Goal: Task Accomplishment & Management: Complete application form

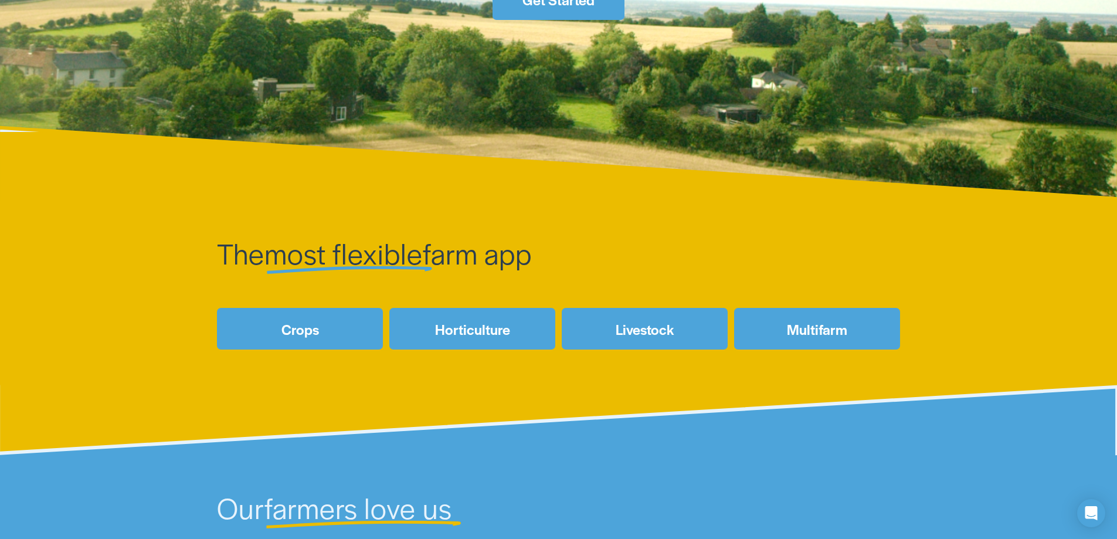
scroll to position [235, 0]
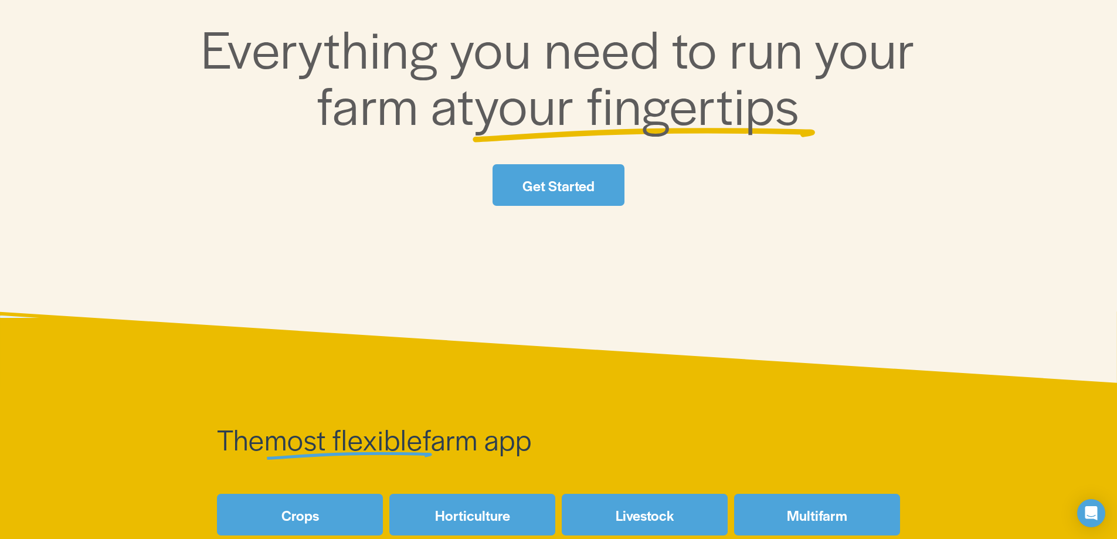
click at [580, 196] on link "Get Started" at bounding box center [558, 185] width 131 height 42
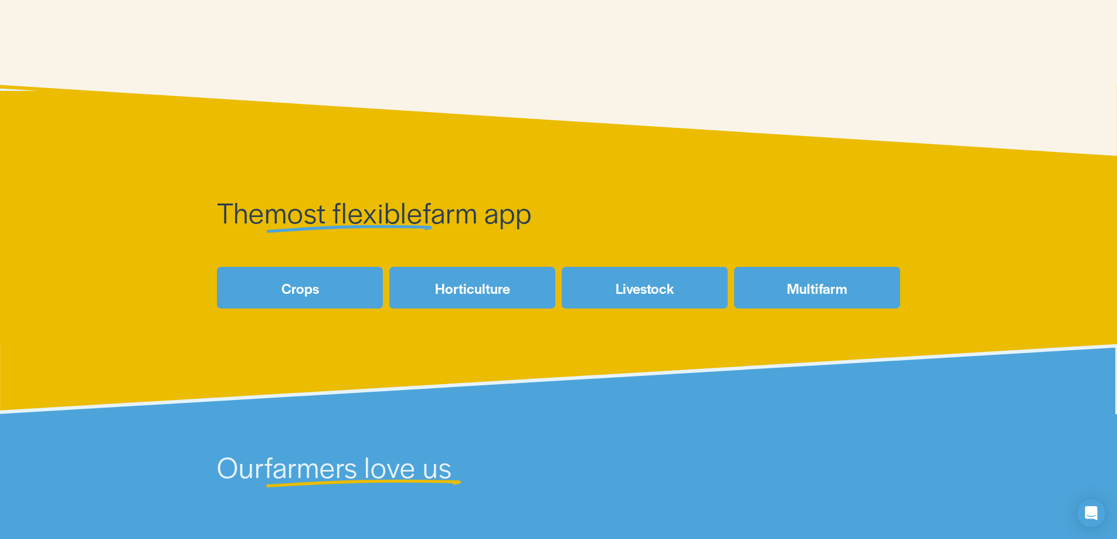
scroll to position [469, 0]
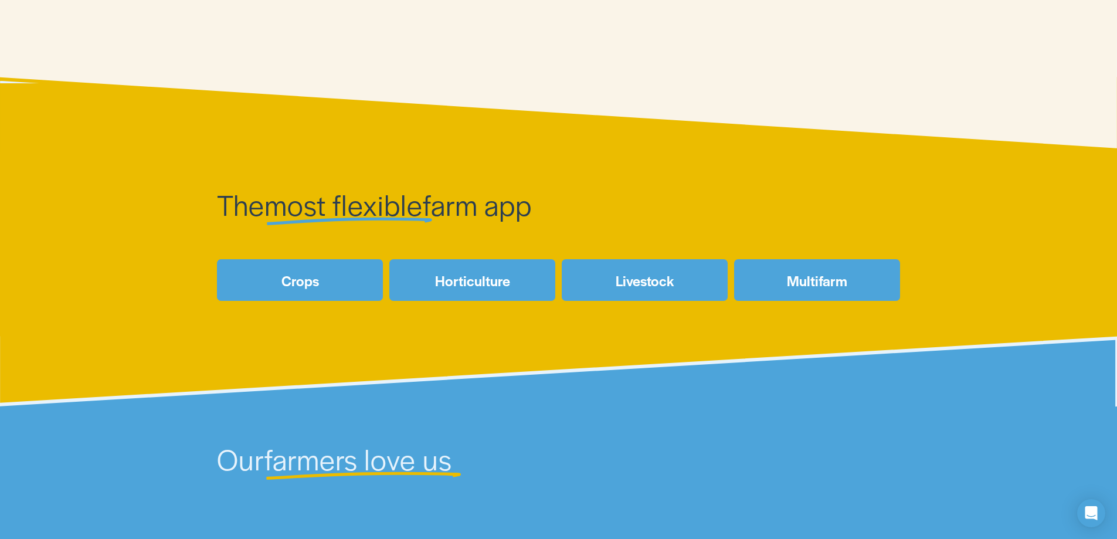
click at [332, 288] on link "Crops" at bounding box center [300, 280] width 166 height 42
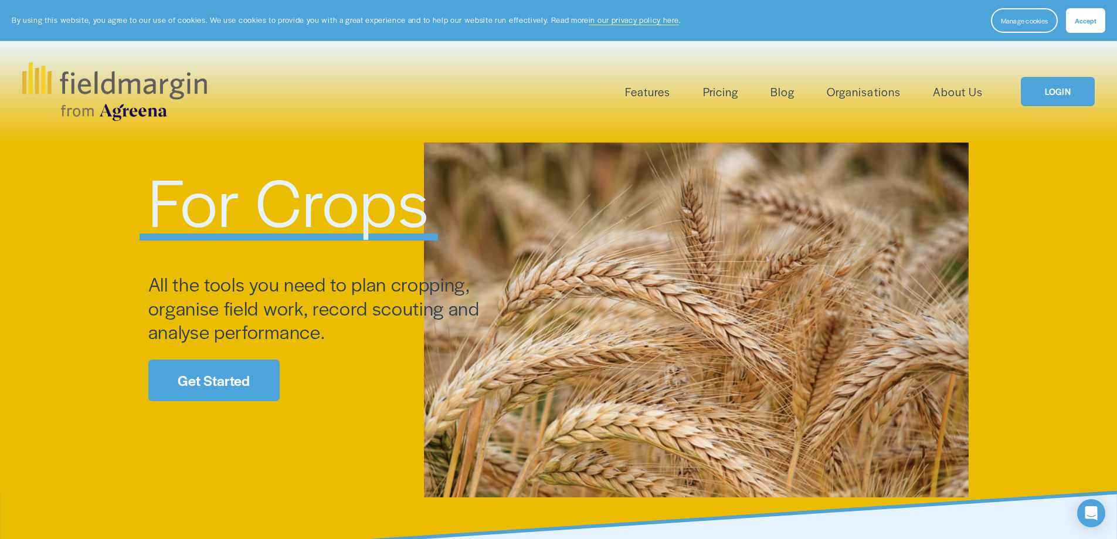
click at [237, 395] on link "Get Started" at bounding box center [213, 380] width 131 height 42
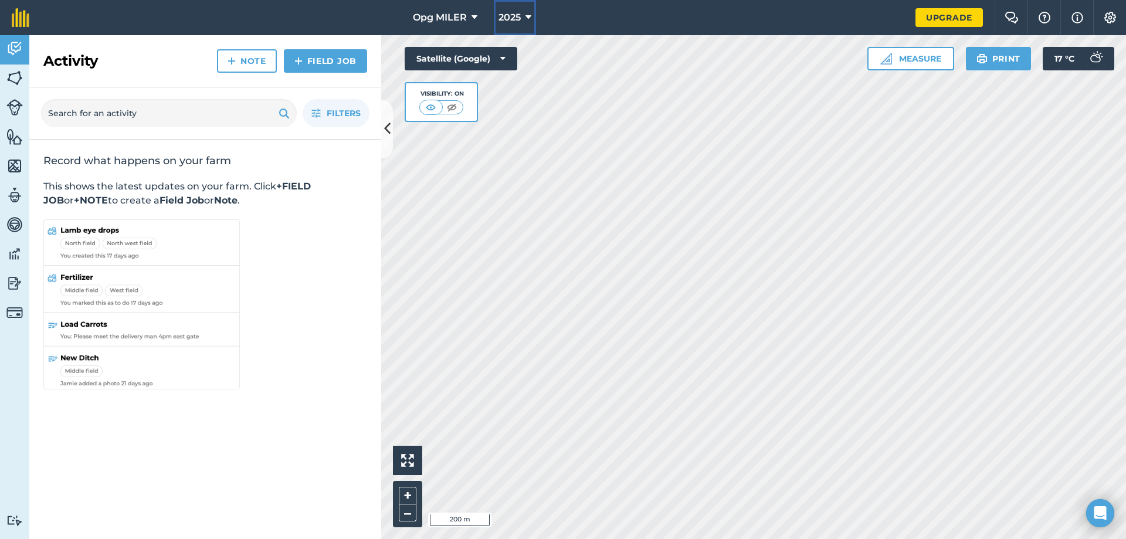
click at [528, 16] on icon at bounding box center [528, 18] width 6 height 14
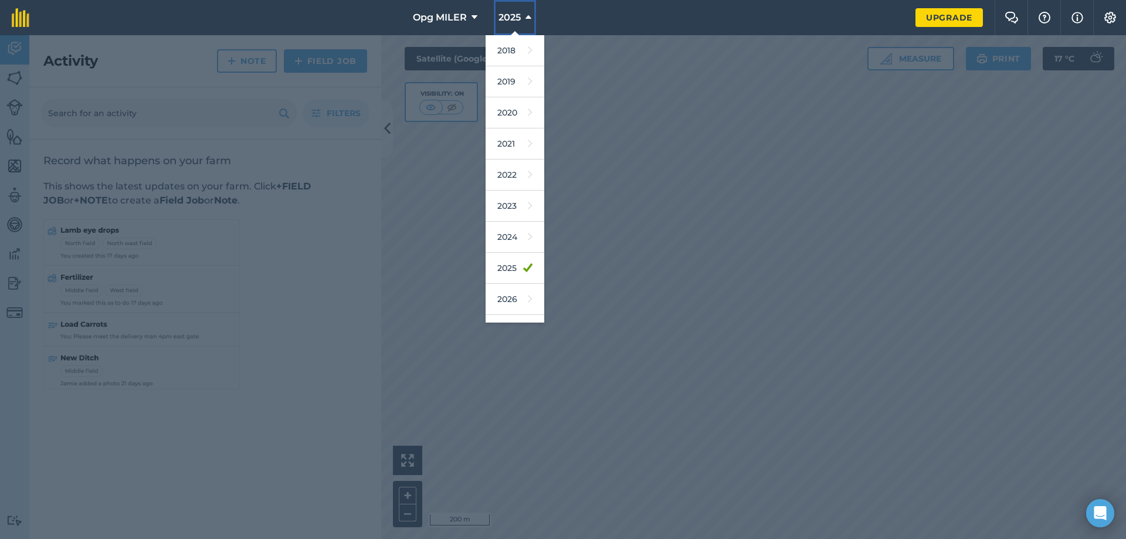
click at [531, 17] on icon at bounding box center [528, 18] width 6 height 14
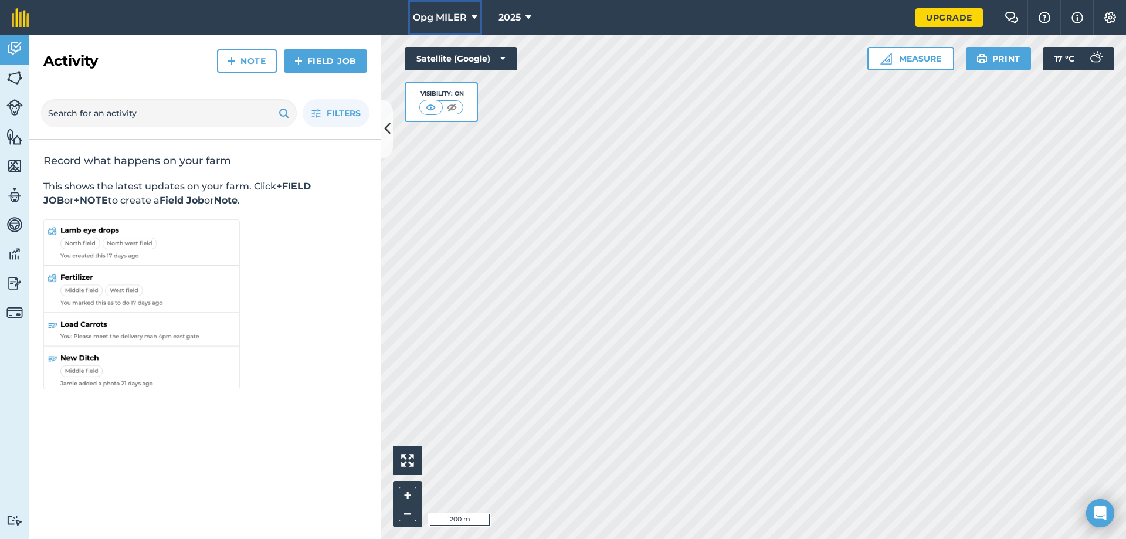
click at [476, 13] on icon at bounding box center [474, 18] width 6 height 14
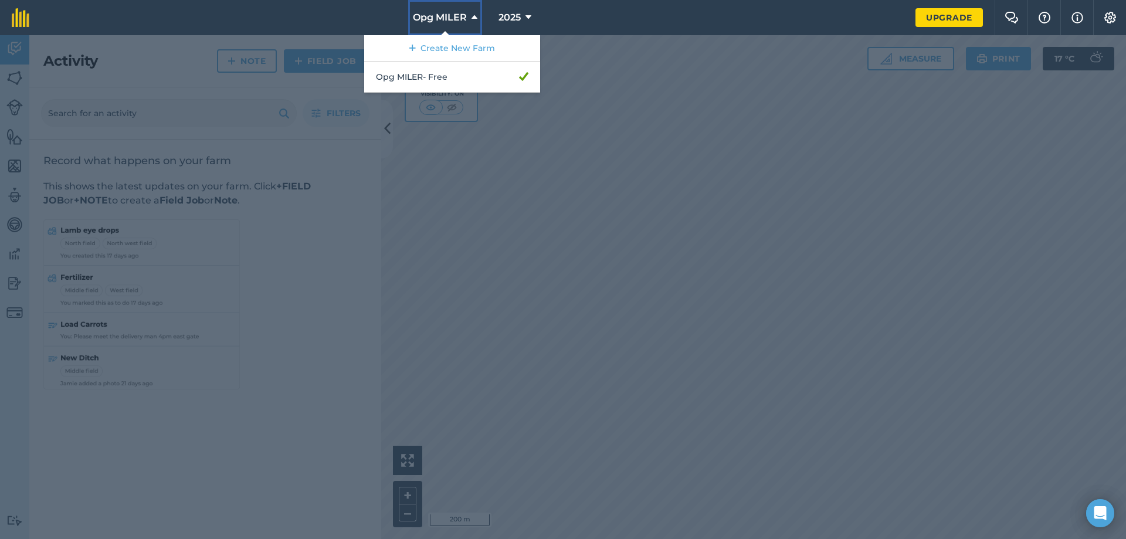
click at [476, 13] on icon at bounding box center [474, 18] width 6 height 14
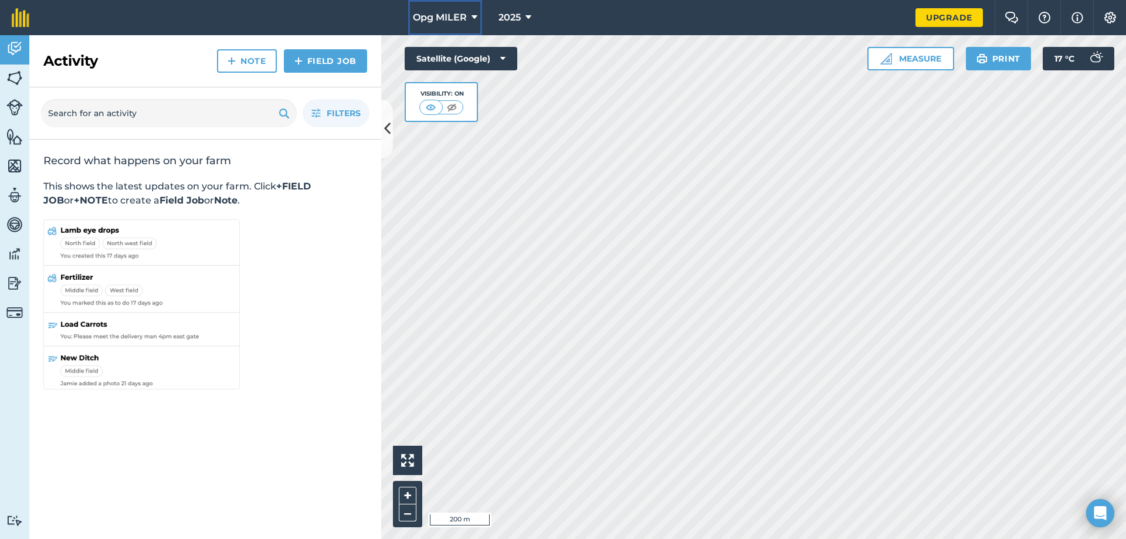
click at [473, 12] on icon at bounding box center [474, 18] width 6 height 14
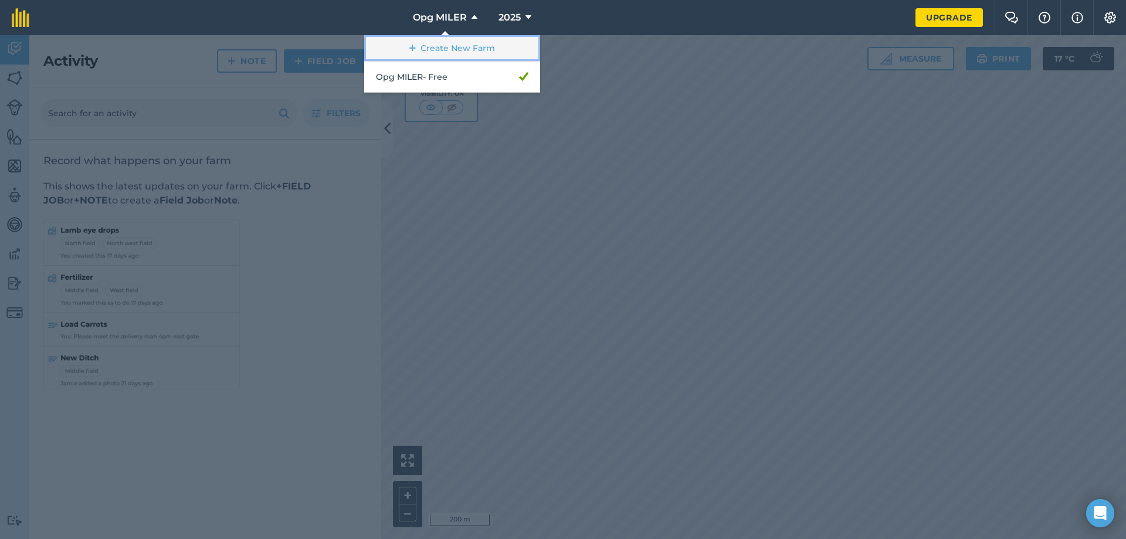
click at [470, 52] on link "Create New Farm" at bounding box center [452, 48] width 176 height 26
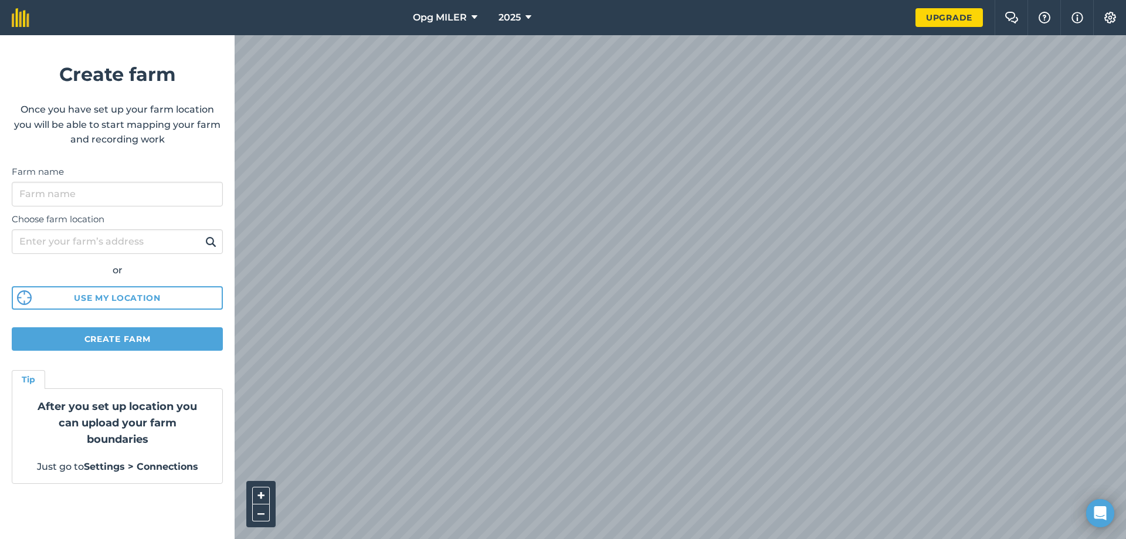
click at [543, 29] on div "Opg MILER 2025 Upgrade Farm Chat Help Info Settings Create farm Once you have s…" at bounding box center [563, 17] width 1126 height 35
